Goal: Entertainment & Leisure: Consume media (video, audio)

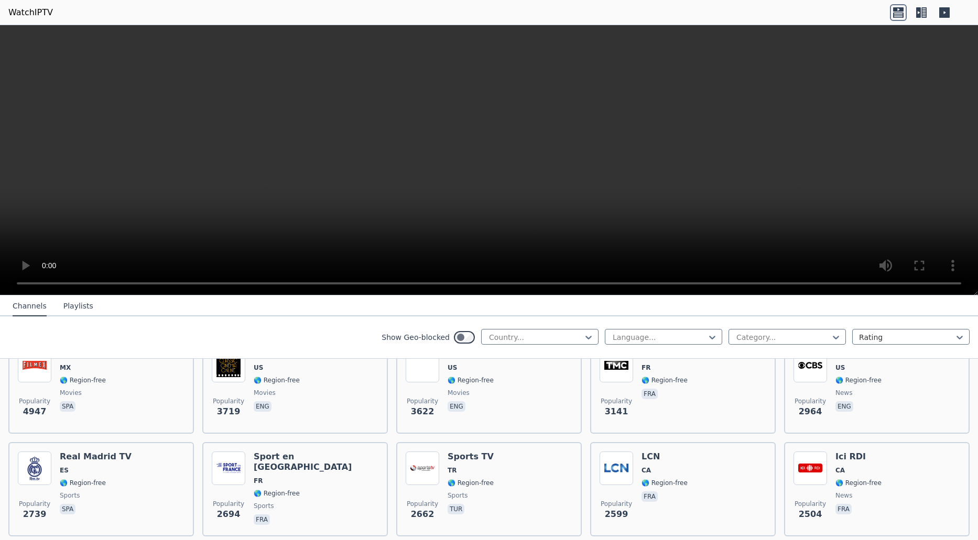
scroll to position [262, 0]
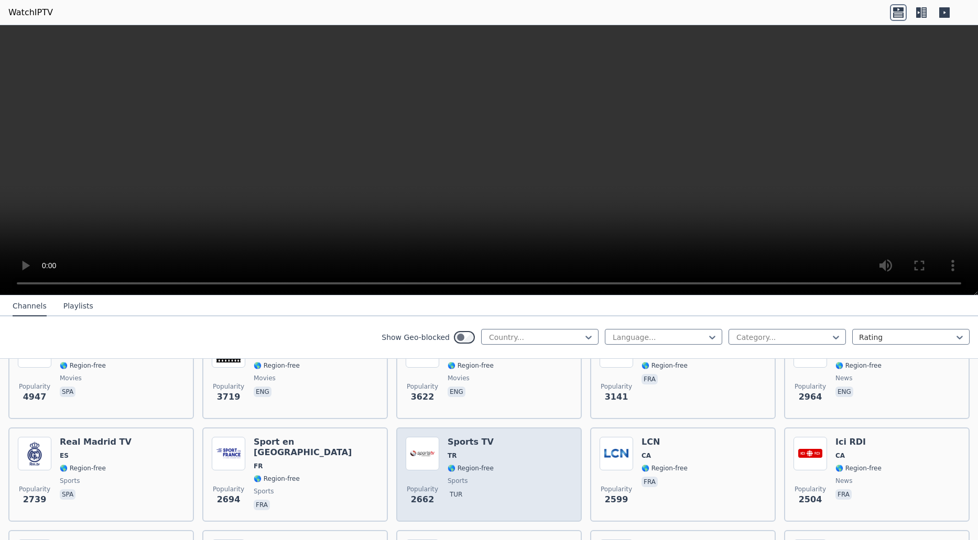
click at [470, 437] on h6 "Sports TV" at bounding box center [471, 442] width 46 height 10
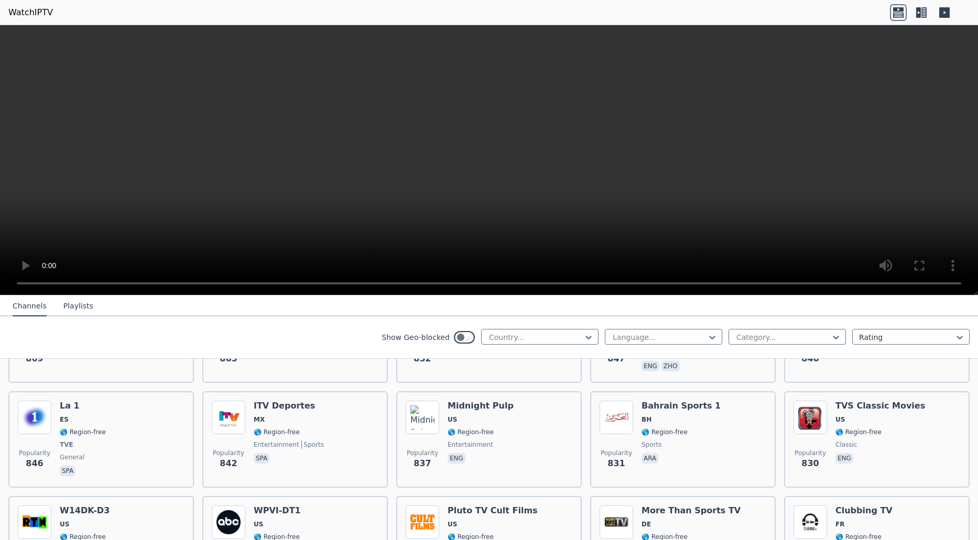
scroll to position [1677, 0]
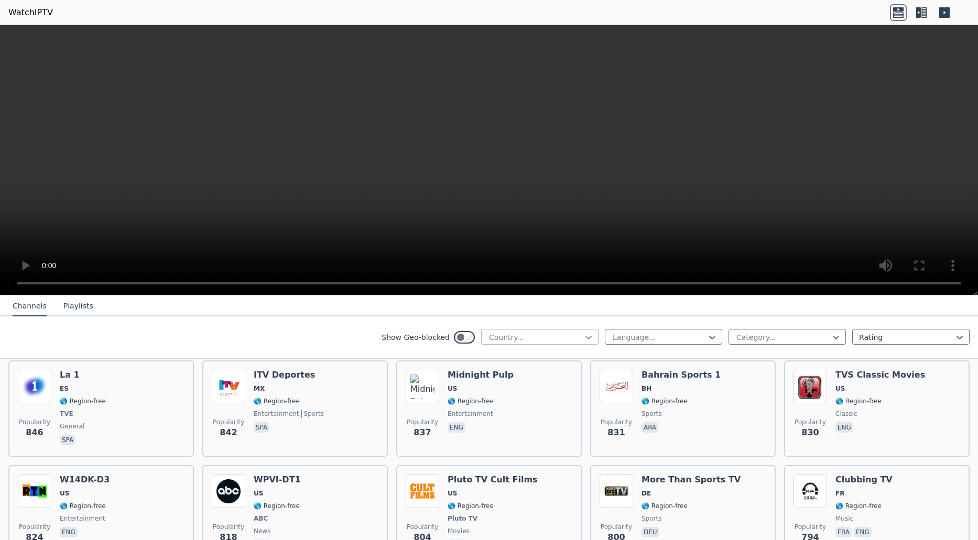
click at [583, 333] on icon at bounding box center [588, 337] width 10 height 10
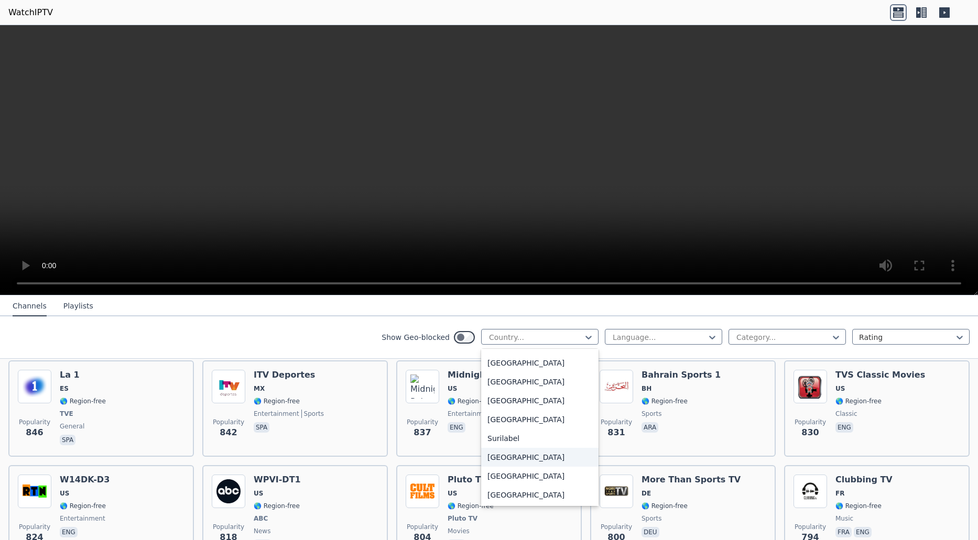
scroll to position [3273, 0]
click at [514, 402] on div "[GEOGRAPHIC_DATA]" at bounding box center [539, 400] width 117 height 19
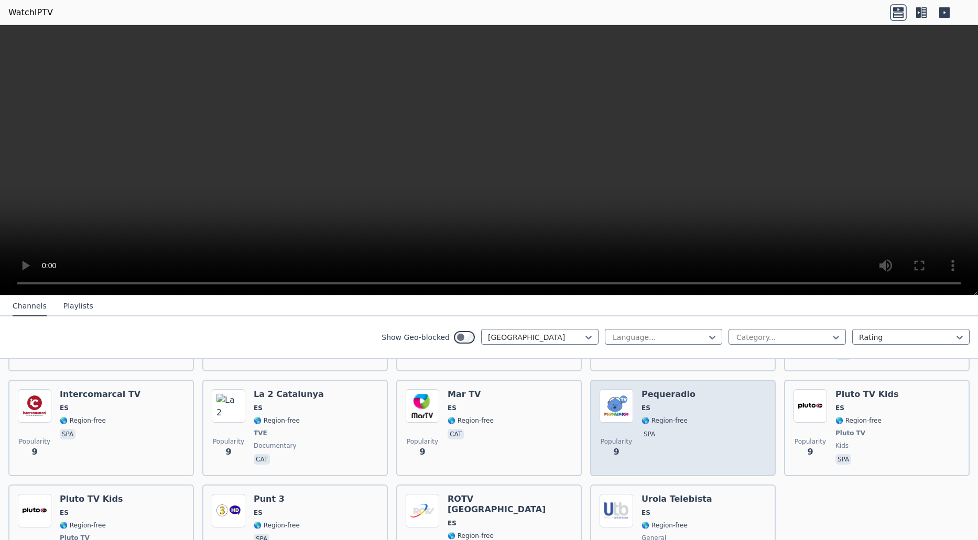
scroll to position [4133, 0]
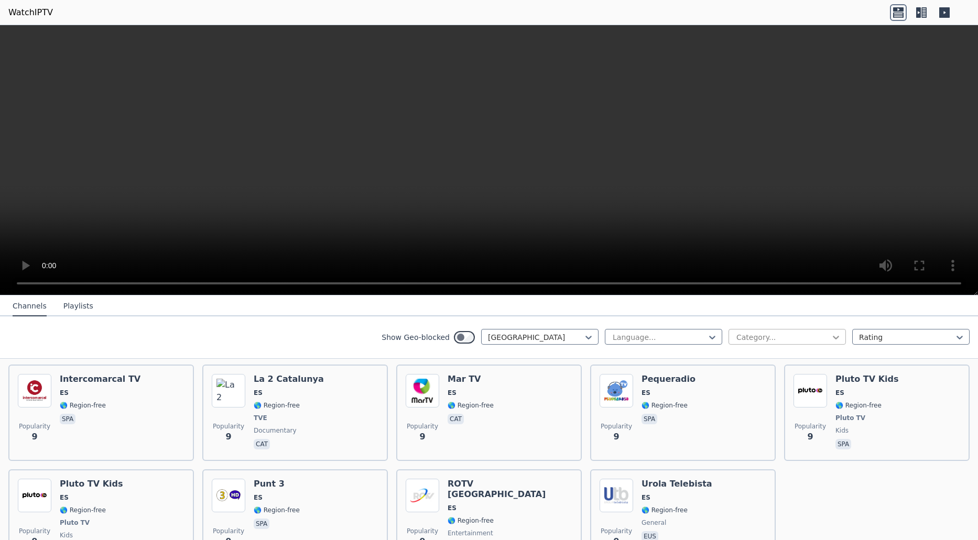
click at [831, 337] on icon at bounding box center [836, 337] width 10 height 10
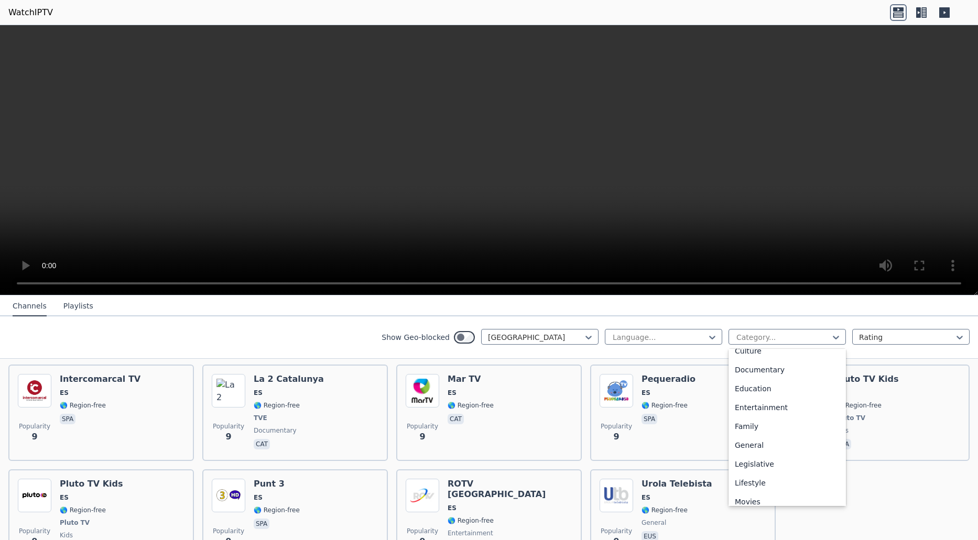
scroll to position [356, 0]
click at [751, 459] on div "Sports" at bounding box center [787, 457] width 117 height 19
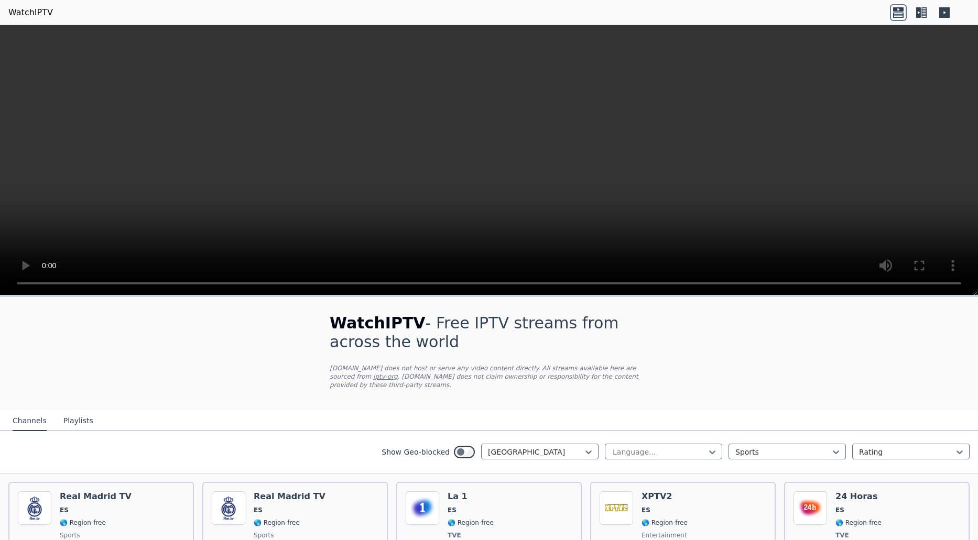
click at [580, 334] on h1 "WatchIPTV - Free IPTV streams from across the world" at bounding box center [489, 333] width 319 height 38
click at [589, 444] on div "[GEOGRAPHIC_DATA]" at bounding box center [539, 452] width 117 height 16
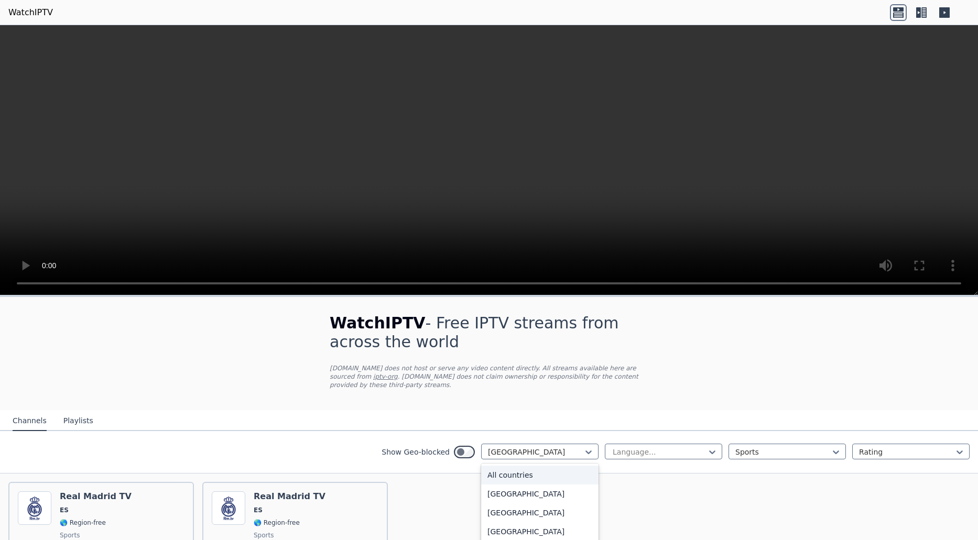
click at [510, 468] on div "All countries" at bounding box center [539, 475] width 117 height 19
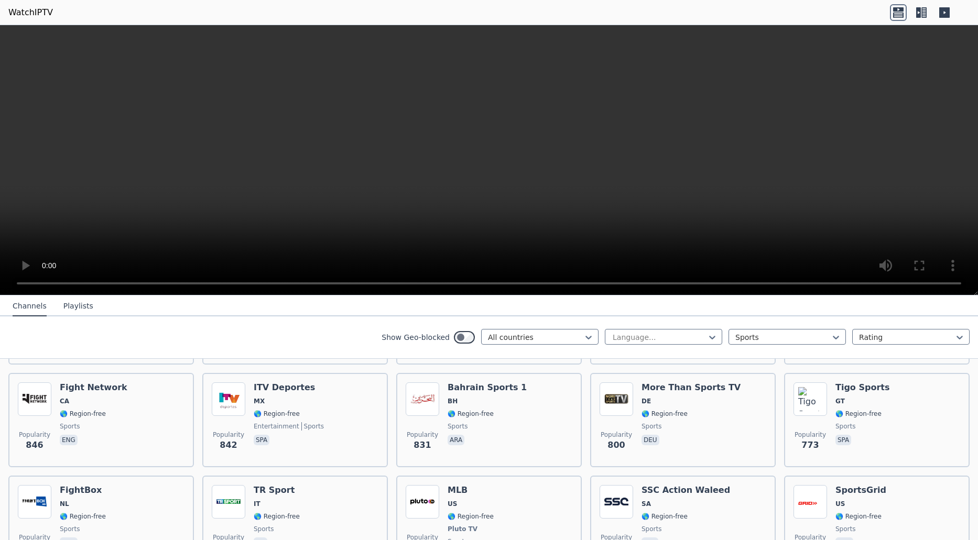
scroll to position [524, 0]
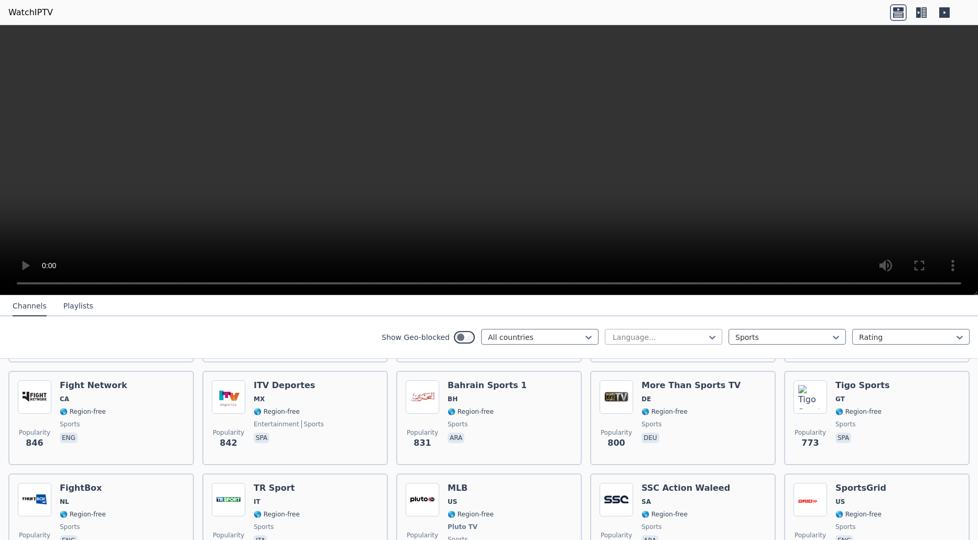
click at [698, 342] on div at bounding box center [659, 337] width 95 height 10
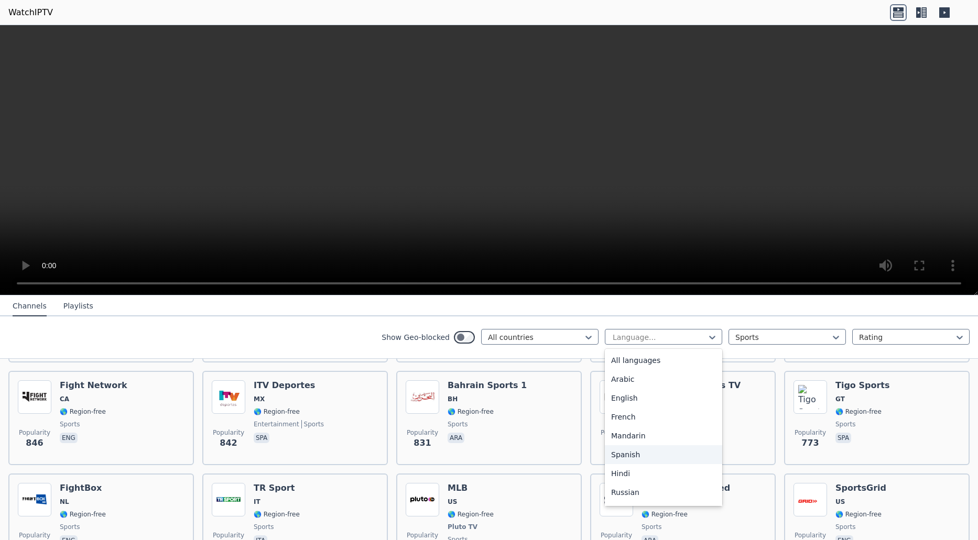
click at [643, 458] on div "Spanish" at bounding box center [663, 455] width 117 height 19
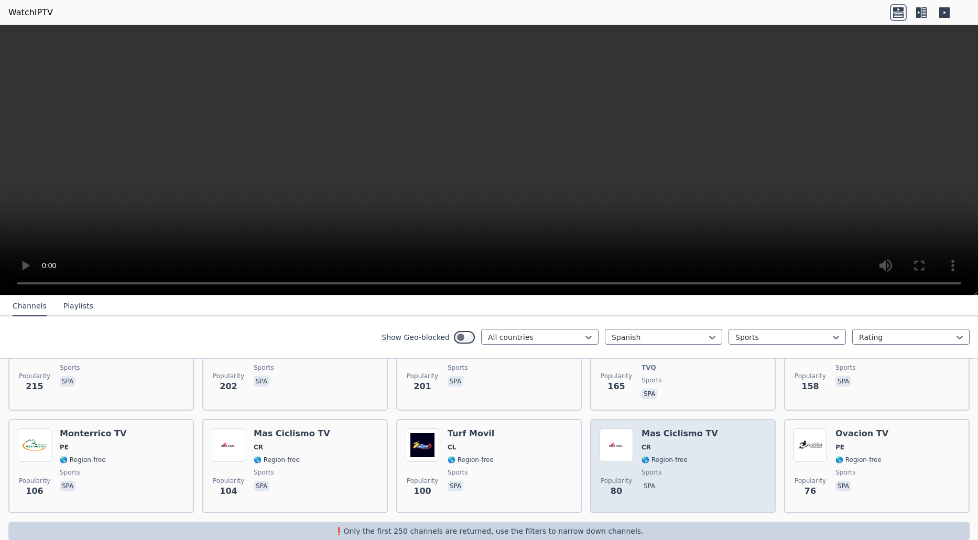
scroll to position [281, 0]
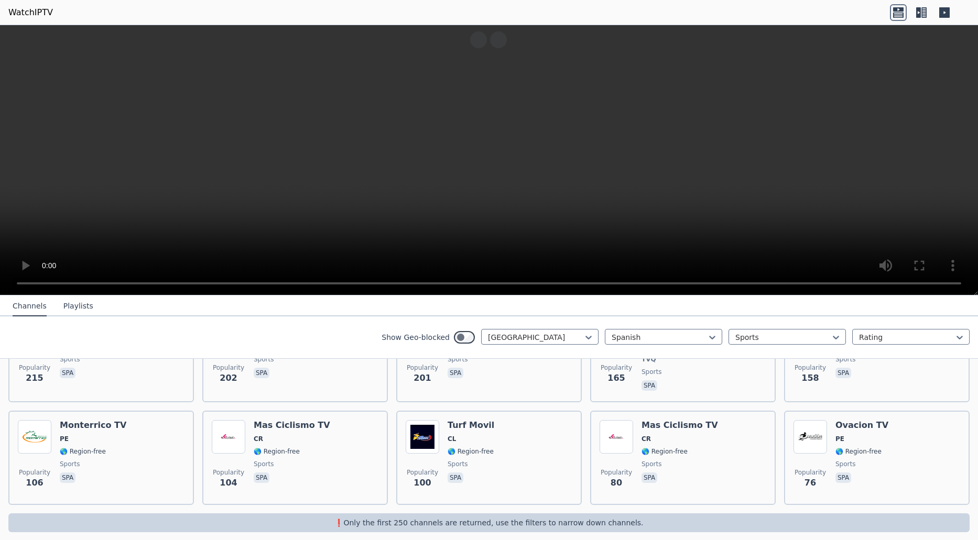
scroll to position [71, 0]
